Goal: Book appointment/travel/reservation

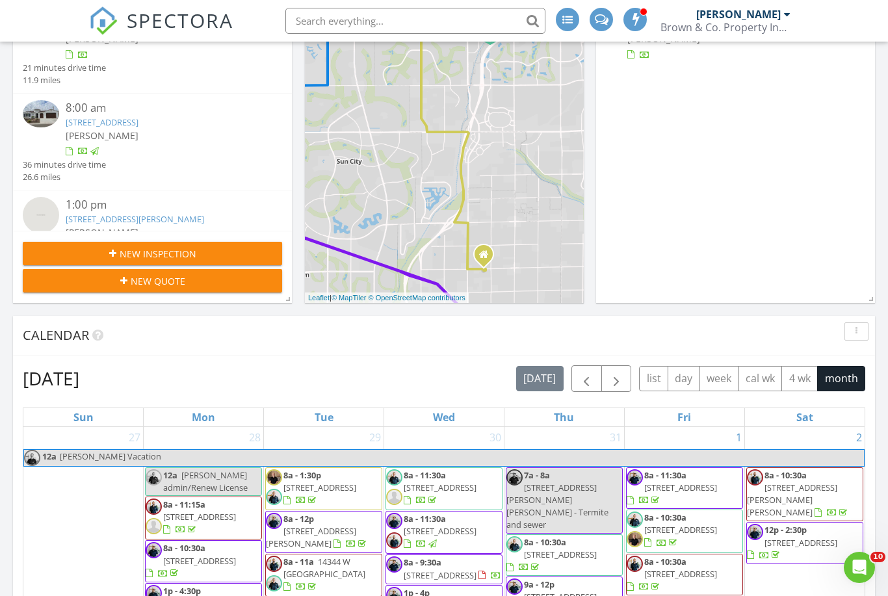
scroll to position [464, 0]
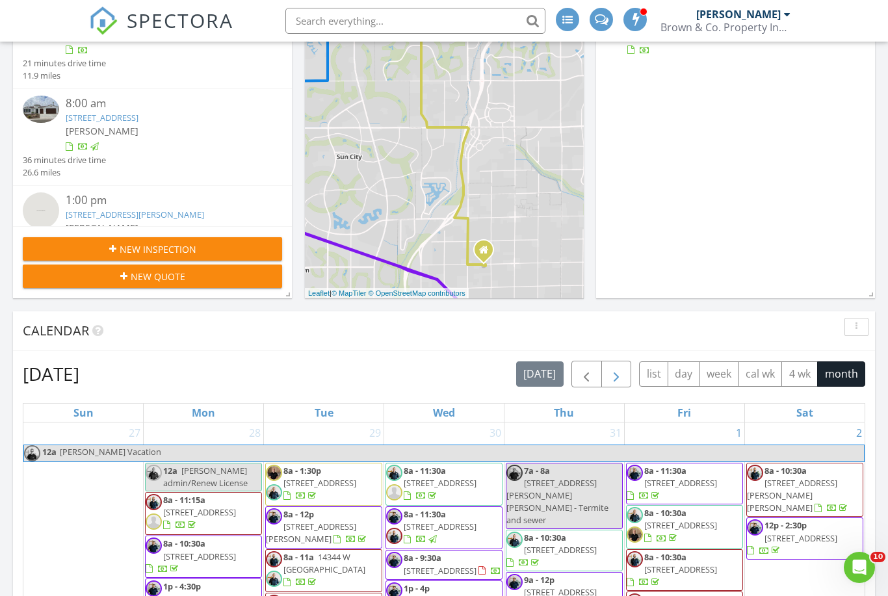
click at [630, 374] on button "button" at bounding box center [616, 374] width 31 height 27
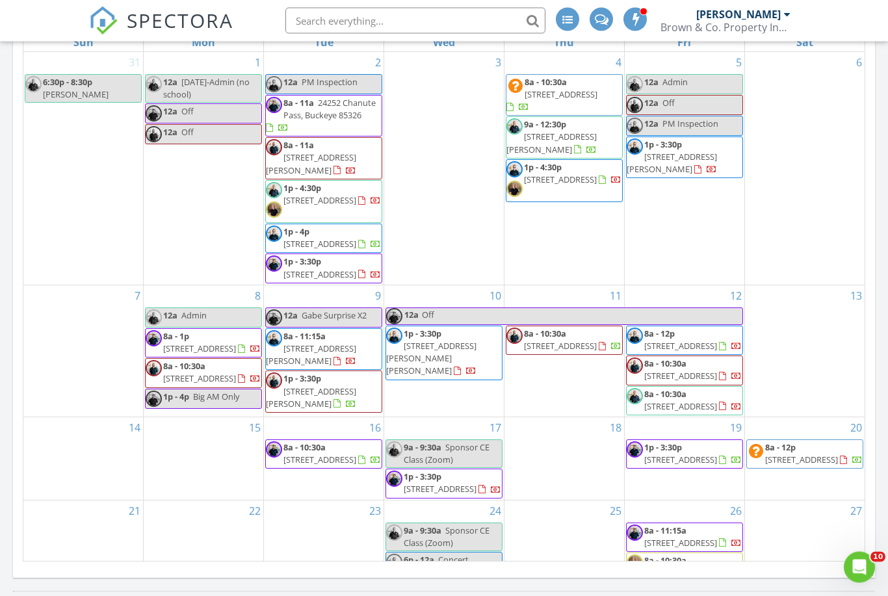
scroll to position [858, 0]
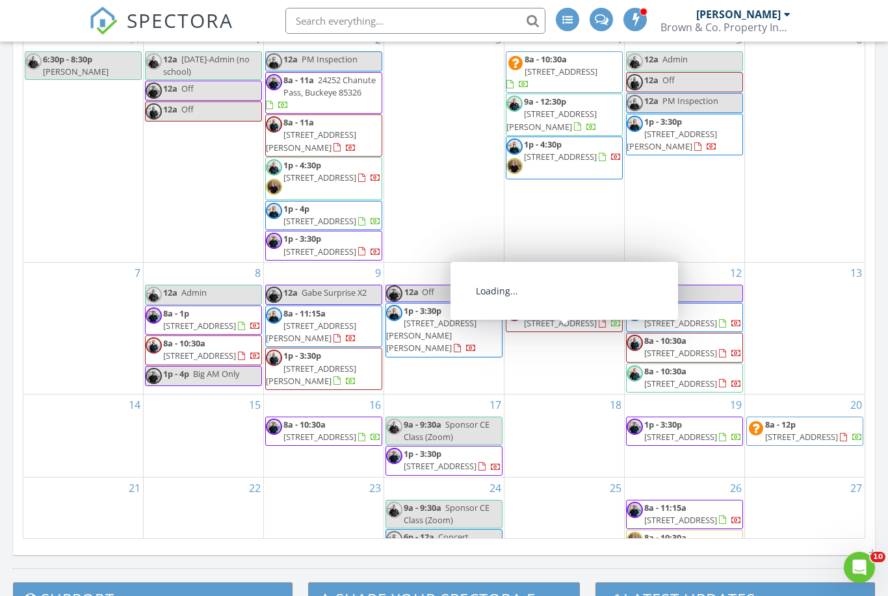
click at [571, 394] on div "11 8a - 10:30a [STREET_ADDRESS]" at bounding box center [564, 328] width 120 height 131
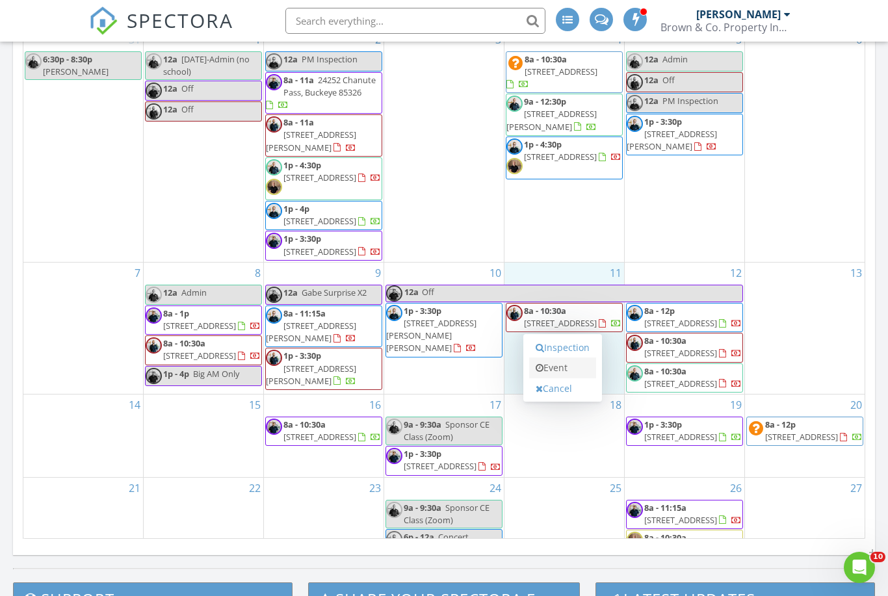
click at [581, 373] on link "Event" at bounding box center [562, 367] width 67 height 21
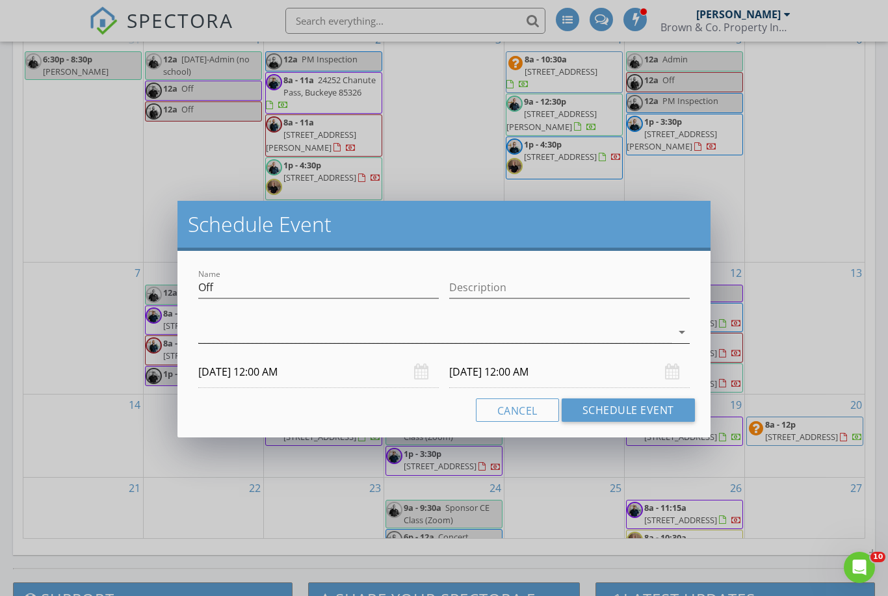
click at [372, 322] on div at bounding box center [434, 332] width 473 height 21
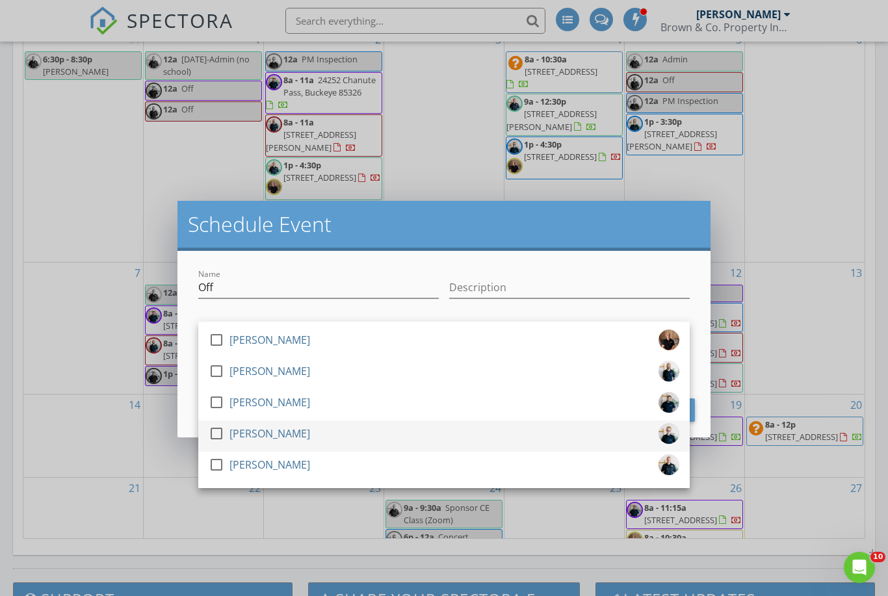
click at [311, 448] on div "check_box_outline_blank [PERSON_NAME]" at bounding box center [444, 436] width 470 height 26
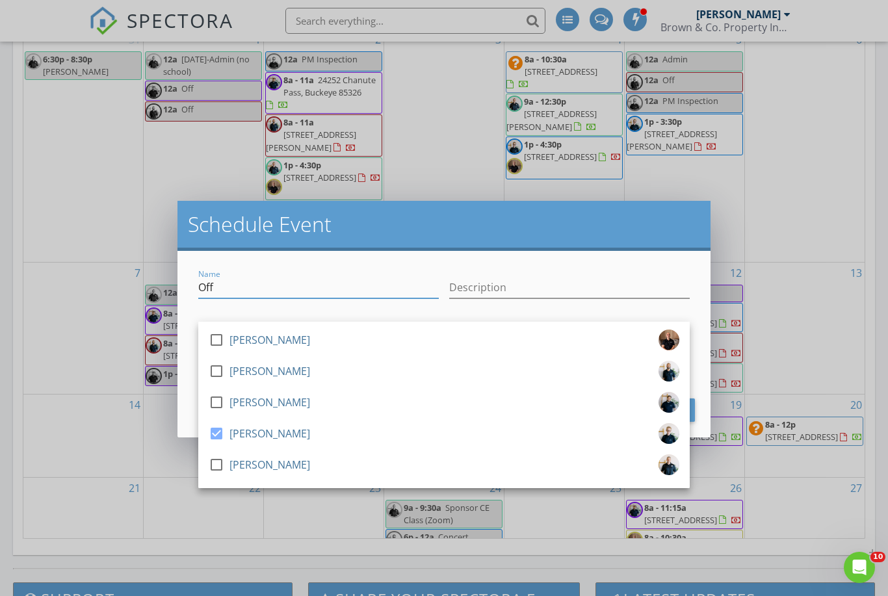
click at [397, 286] on input "Off" at bounding box center [318, 287] width 240 height 21
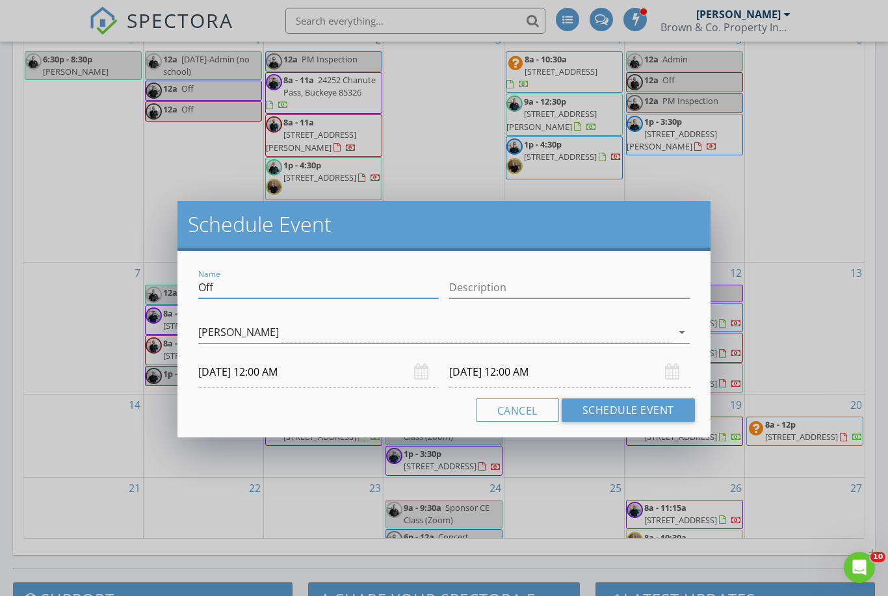
click at [318, 368] on input "[DATE] 12:00 AM" at bounding box center [318, 372] width 240 height 32
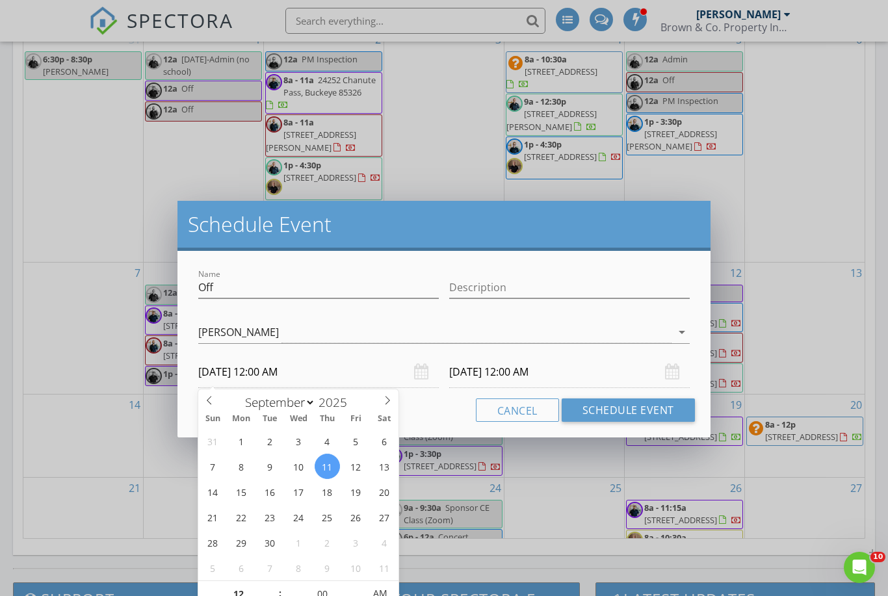
click at [568, 369] on input "[DATE] 12:00 AM" at bounding box center [569, 372] width 240 height 32
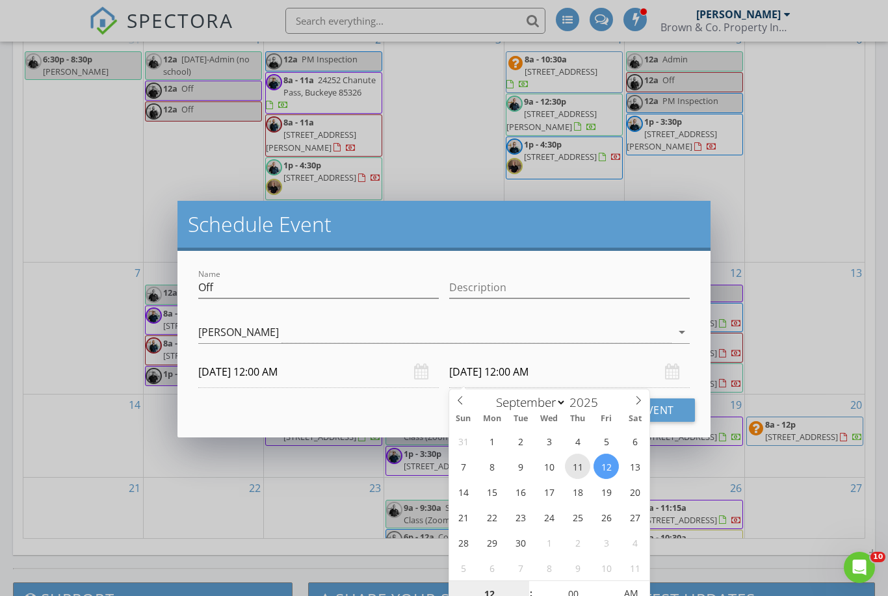
type input "[DATE] 12:00 AM"
click at [662, 408] on button "Schedule Event" at bounding box center [627, 409] width 133 height 23
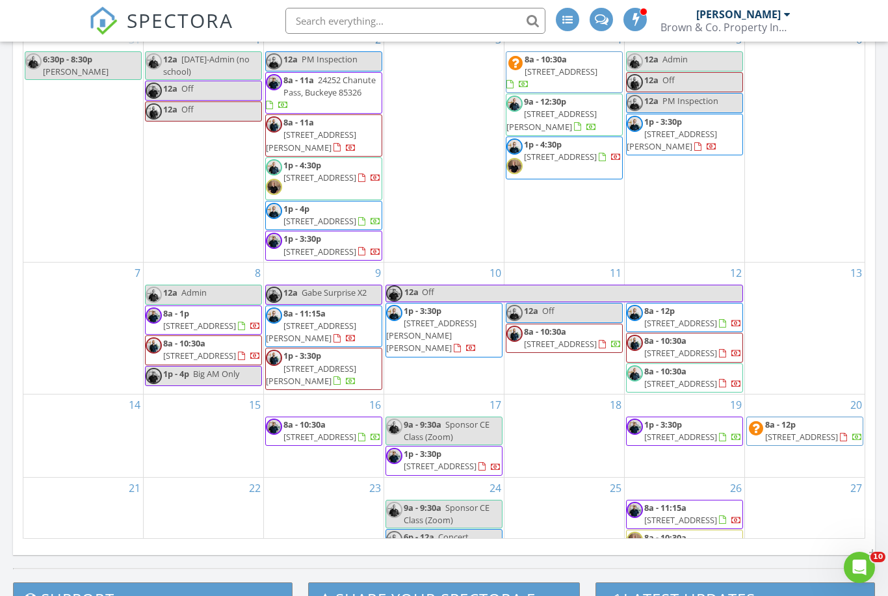
click at [805, 356] on div "13" at bounding box center [805, 328] width 120 height 131
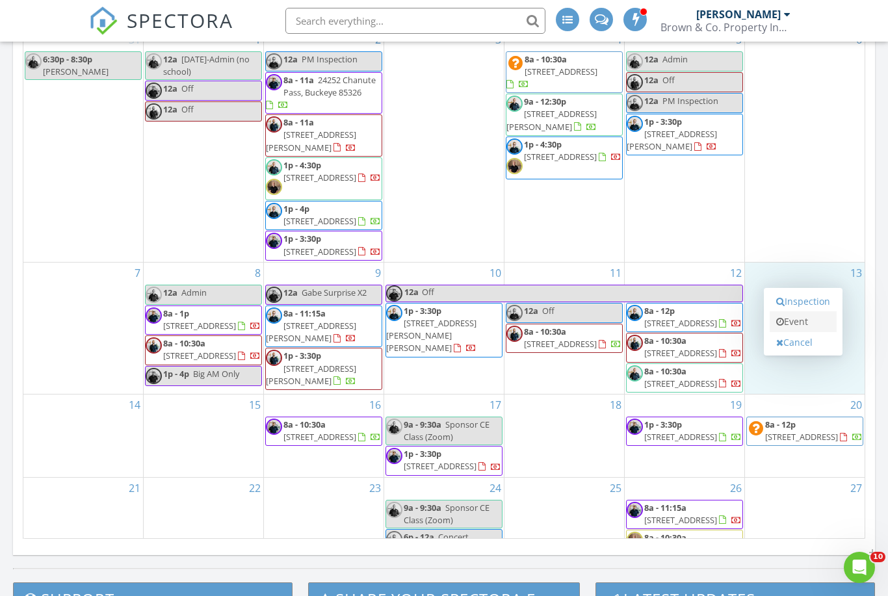
click at [804, 320] on link "Event" at bounding box center [802, 321] width 67 height 21
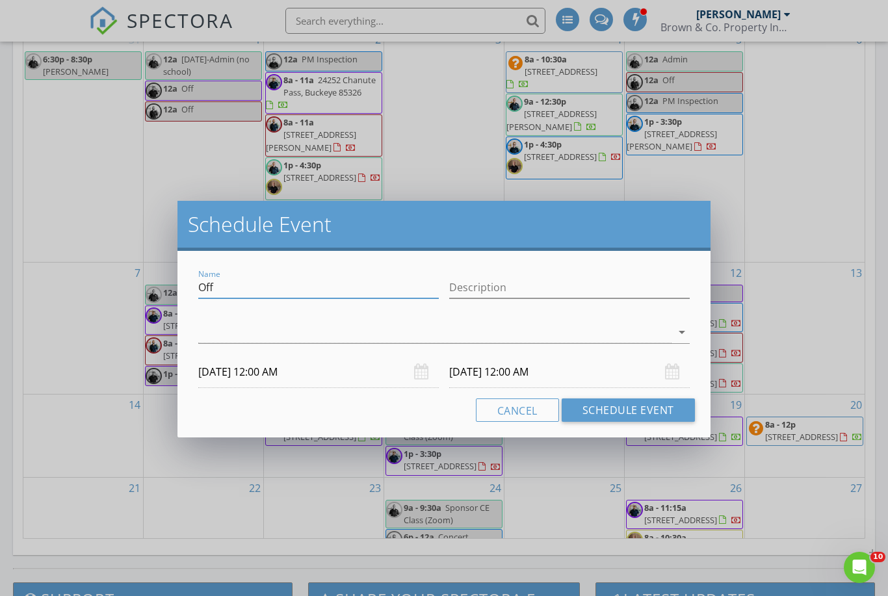
click at [301, 287] on input "Off" at bounding box center [318, 287] width 240 height 21
type input "O"
type input "Available to work"
click at [394, 339] on div at bounding box center [434, 332] width 473 height 21
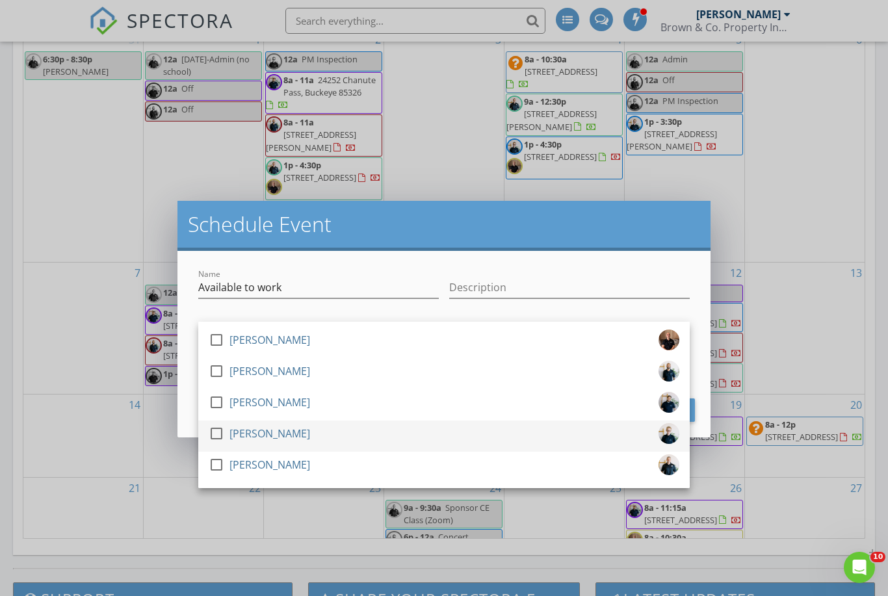
click at [349, 422] on link "check_box_outline_blank [PERSON_NAME]" at bounding box center [443, 435] width 491 height 31
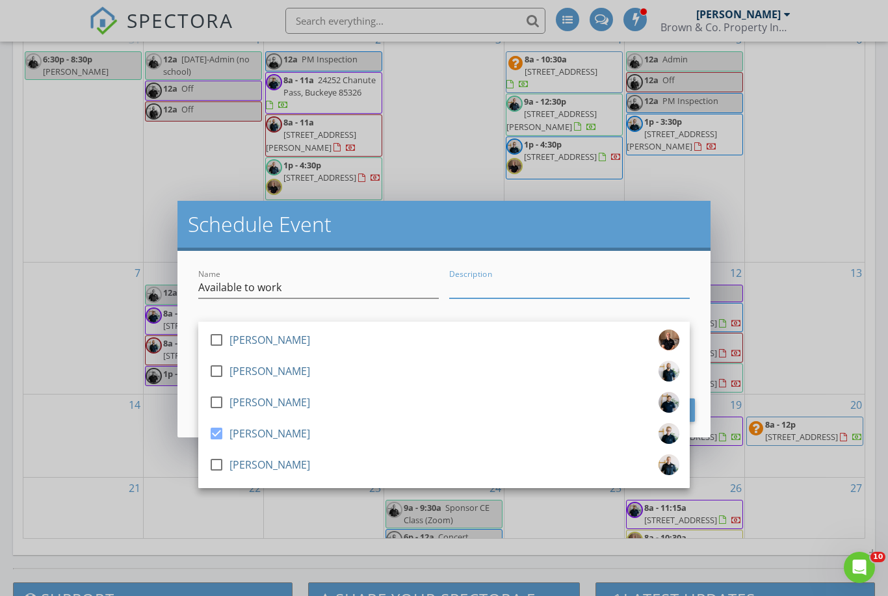
click at [508, 287] on input "Description" at bounding box center [569, 287] width 240 height 21
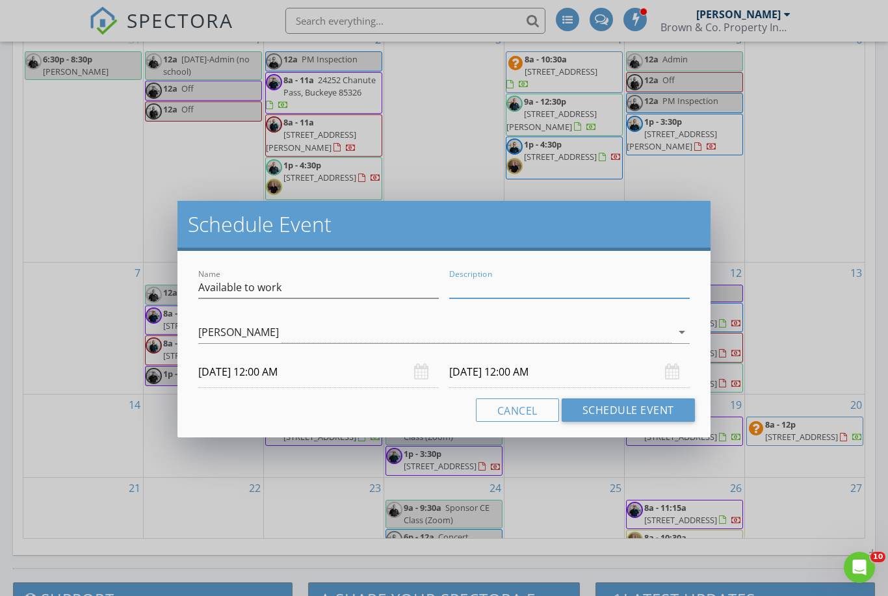
click at [554, 394] on div "Name Available to work Description check_box_outline_blank [PERSON_NAME] check_…" at bounding box center [443, 344] width 533 height 186
click at [556, 377] on input "[DATE] 12:00 AM" at bounding box center [569, 372] width 240 height 32
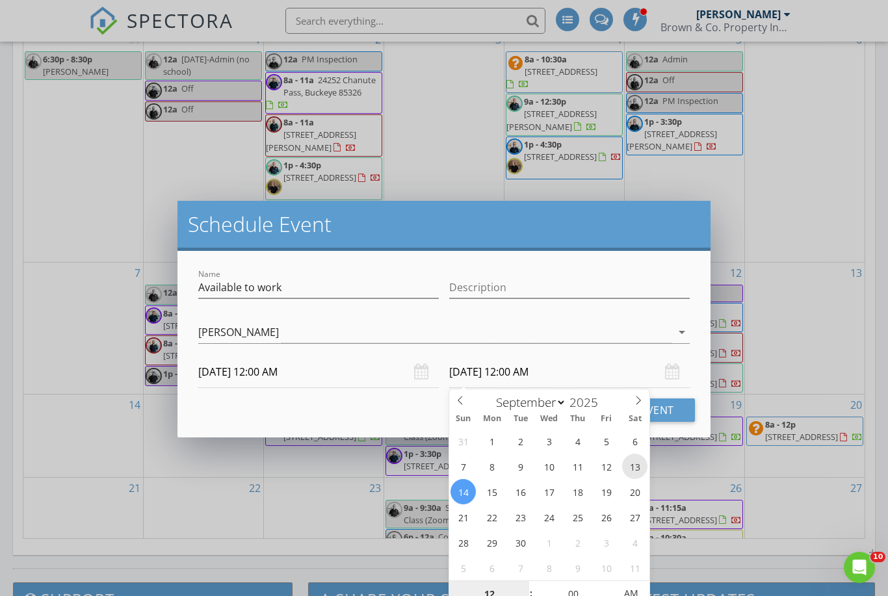
type input "[DATE] 12:00 AM"
click at [669, 413] on button "Schedule Event" at bounding box center [627, 409] width 133 height 23
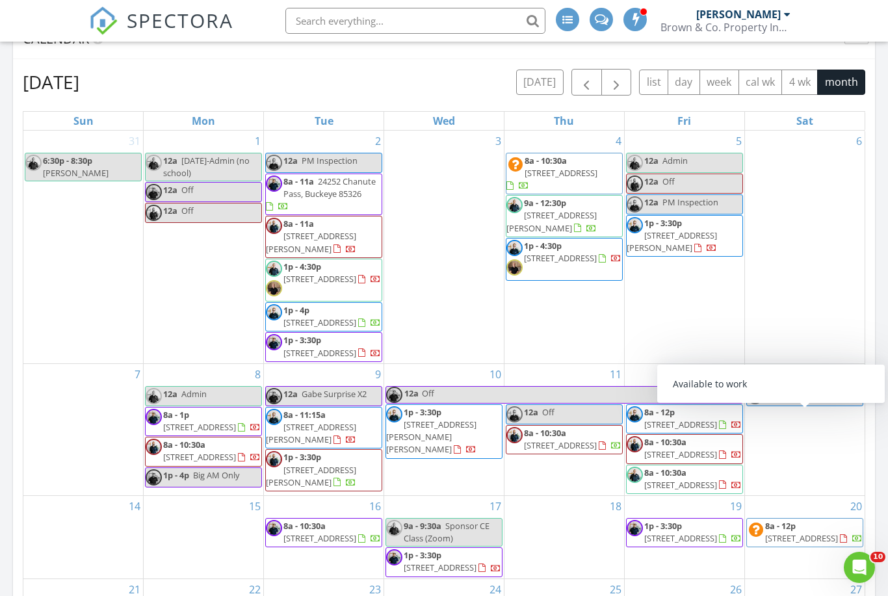
scroll to position [765, 0]
